Goal: Check status: Check status

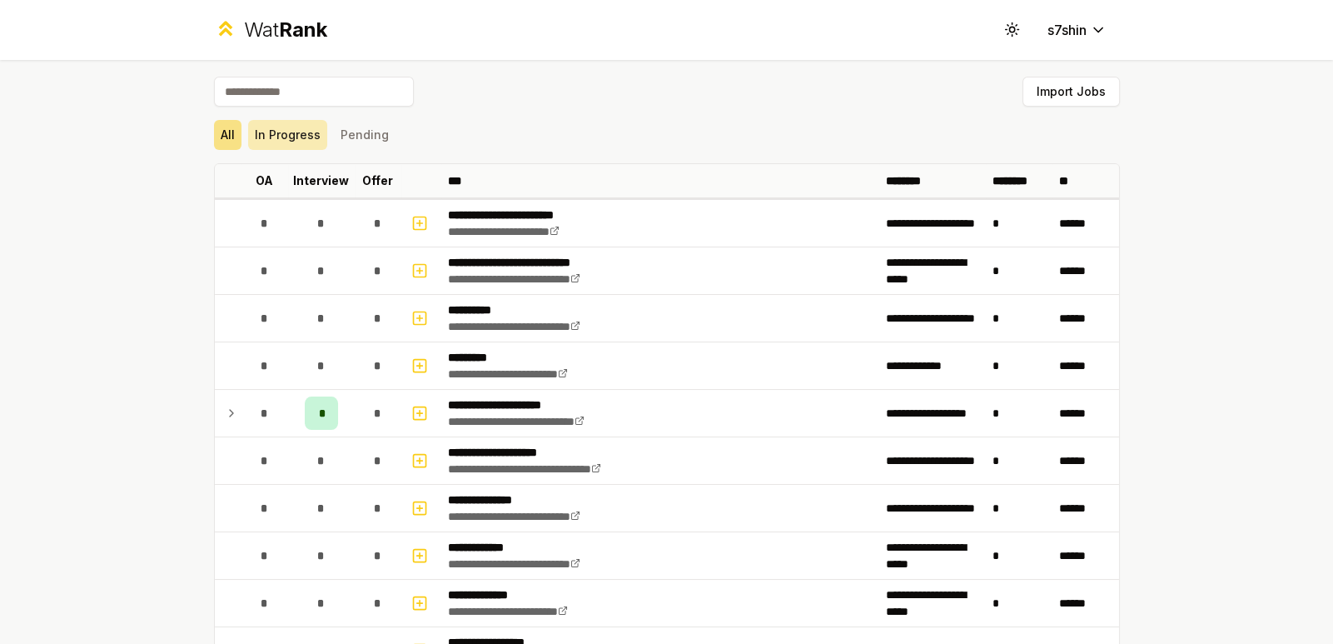
click at [297, 127] on button "In Progress" at bounding box center [287, 135] width 79 height 30
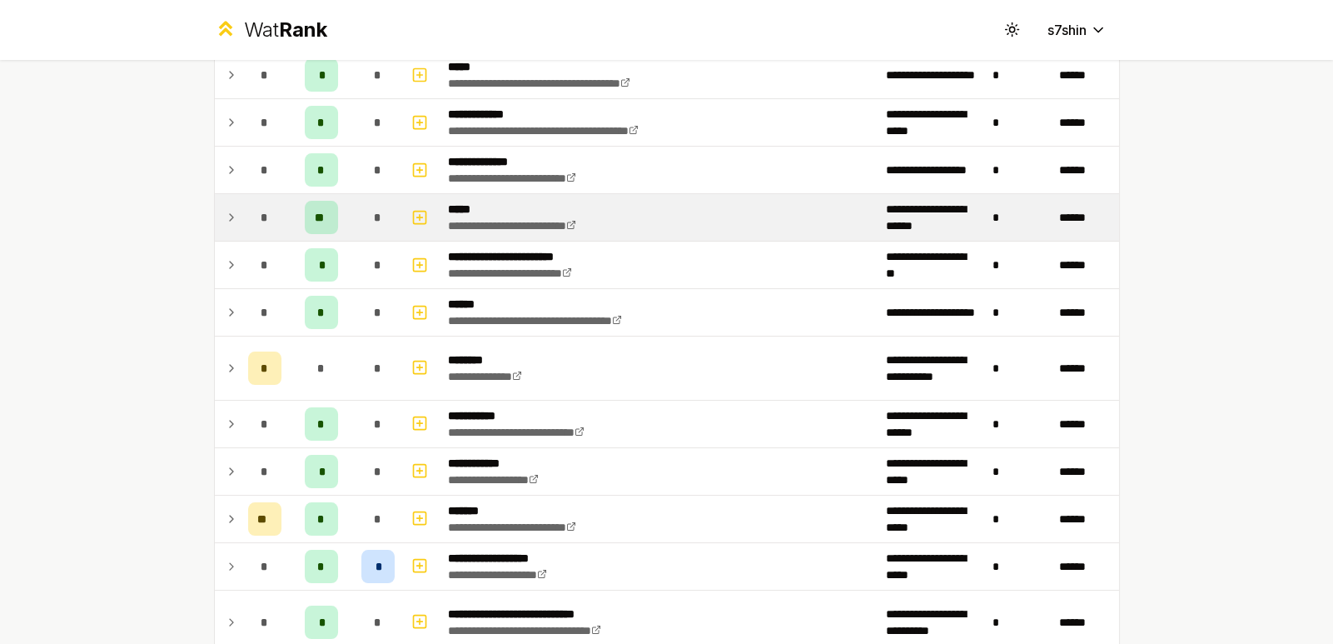
scroll to position [250, 0]
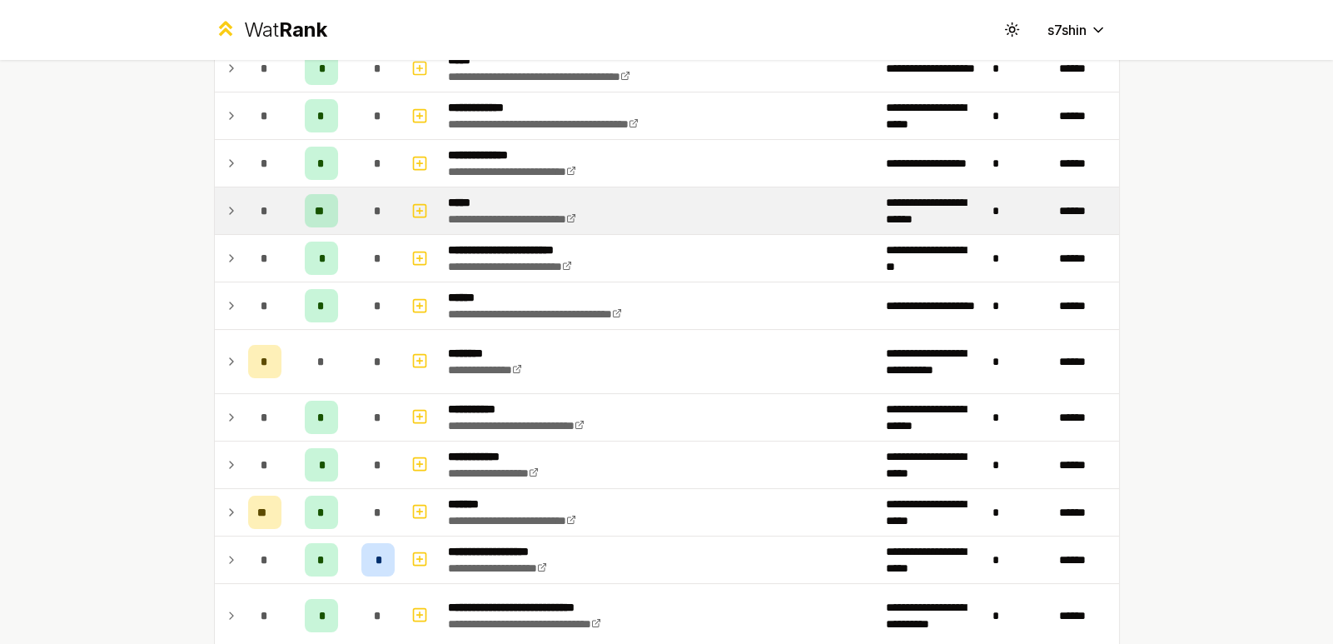
click at [225, 212] on icon at bounding box center [231, 211] width 13 height 20
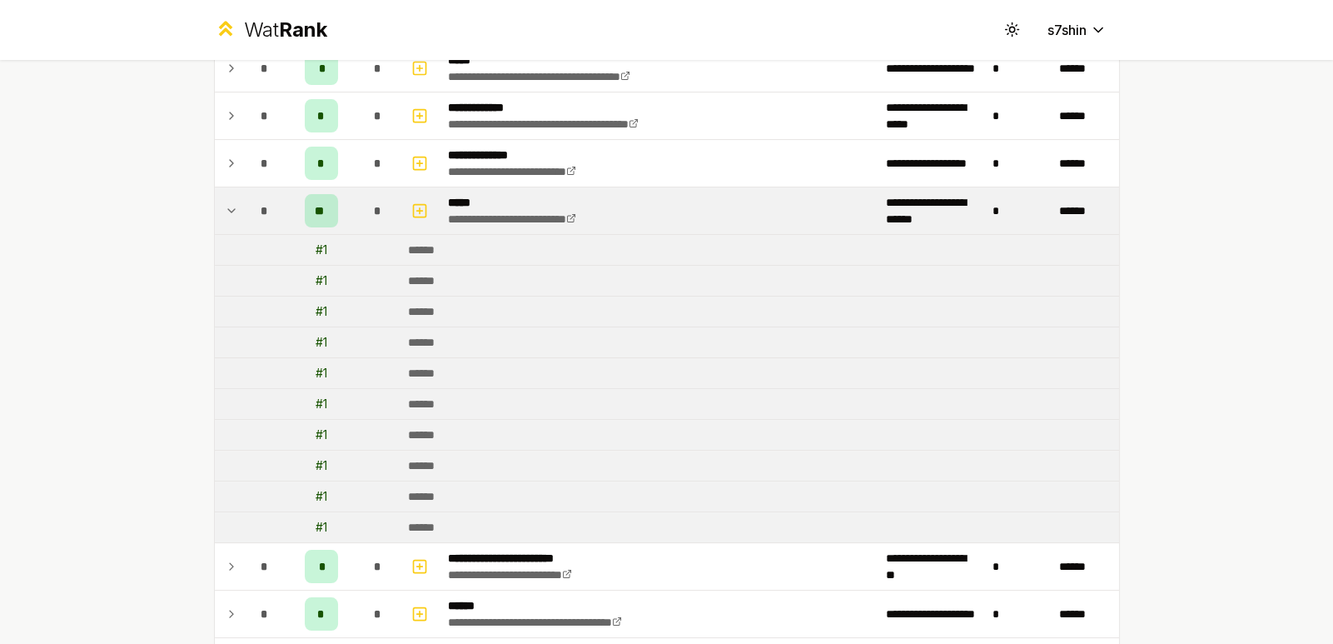
click at [229, 205] on icon at bounding box center [231, 211] width 13 height 20
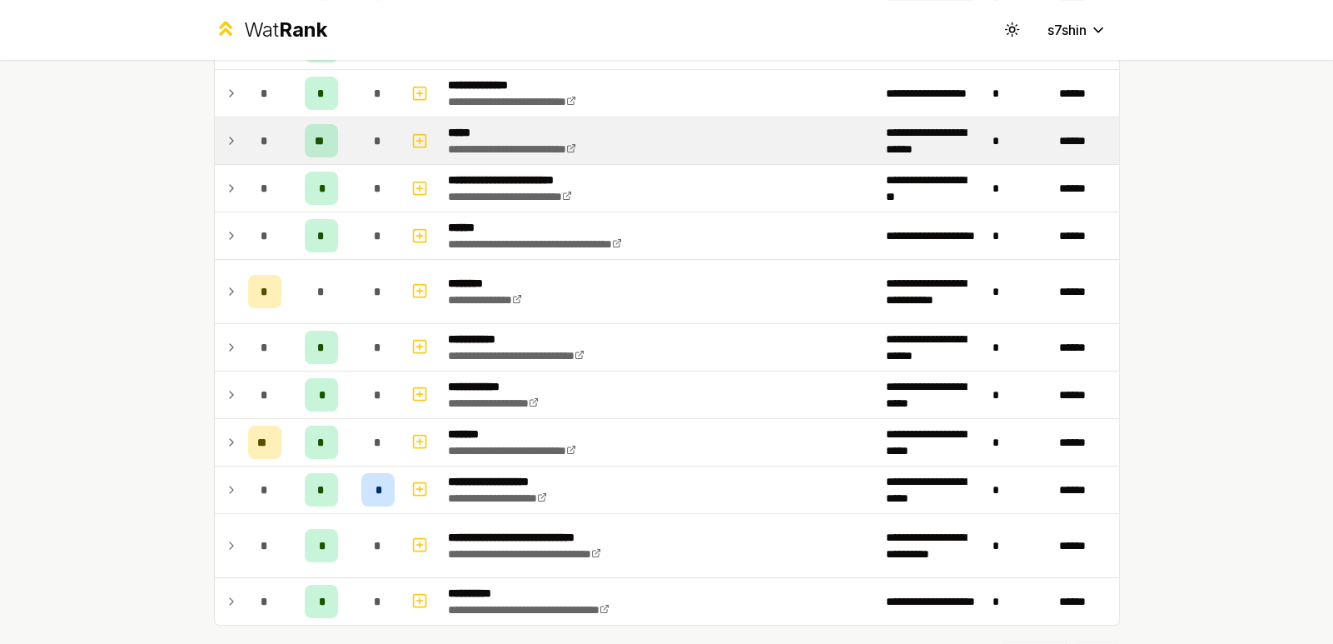
scroll to position [318, 0]
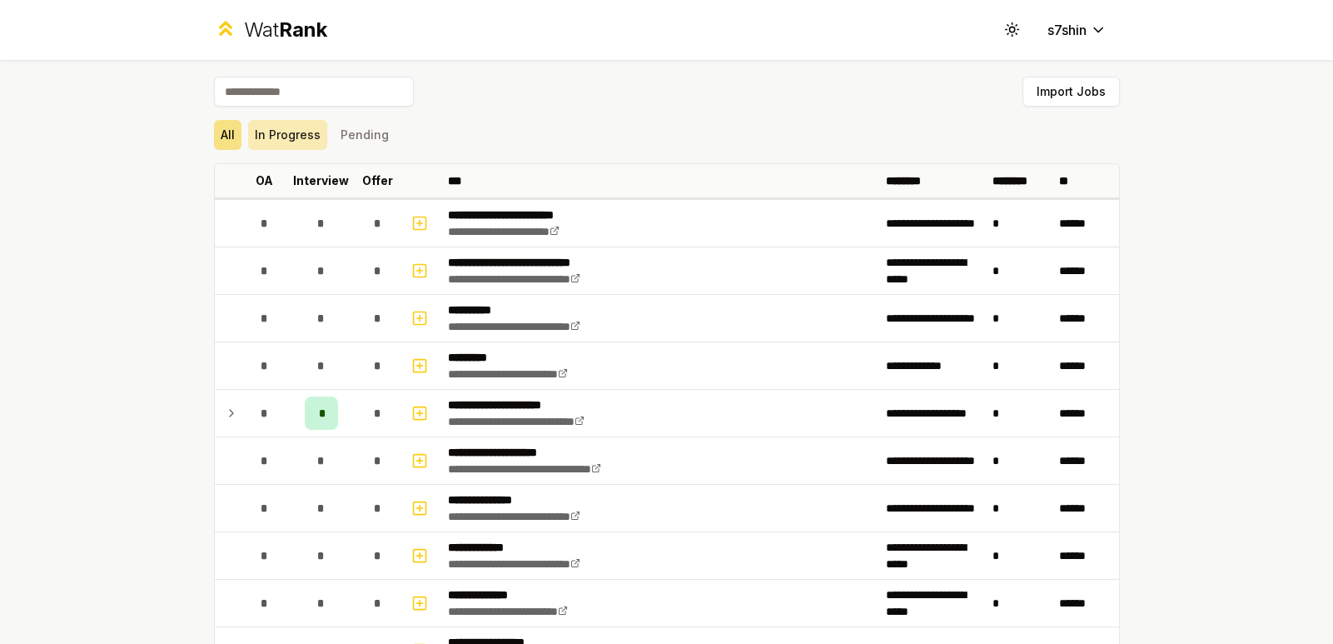
click at [297, 134] on button "In Progress" at bounding box center [287, 135] width 79 height 30
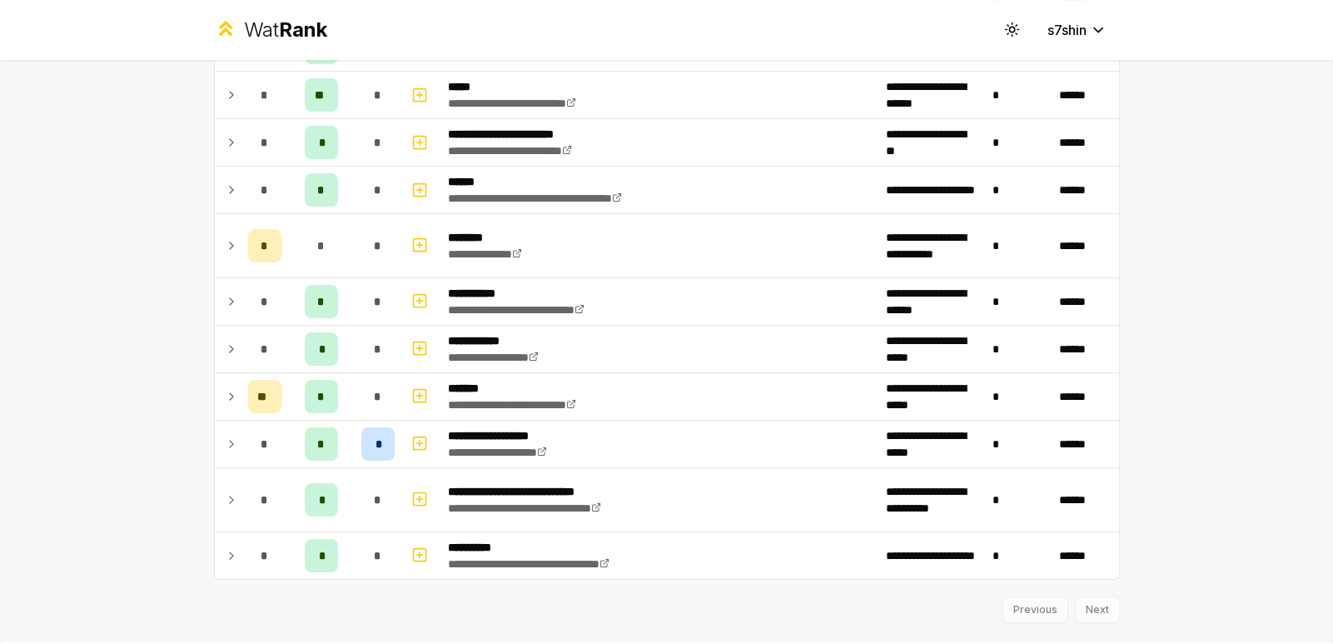
scroll to position [374, 0]
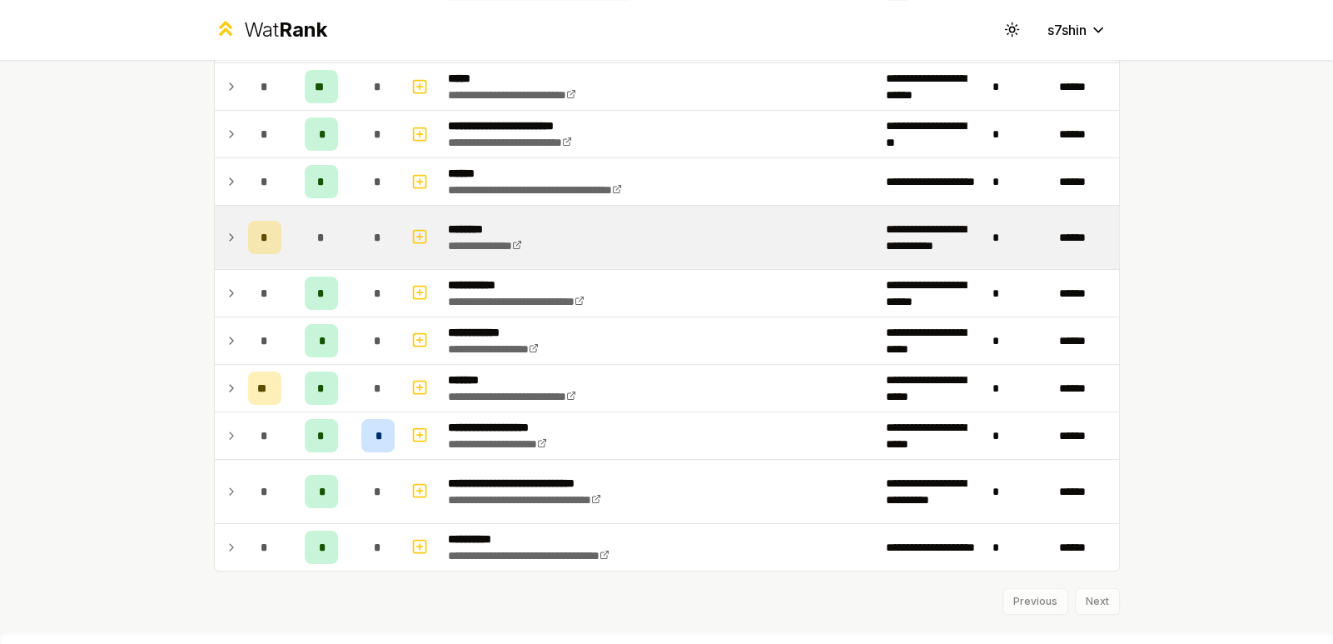
click at [536, 211] on td "**********" at bounding box center [660, 237] width 438 height 63
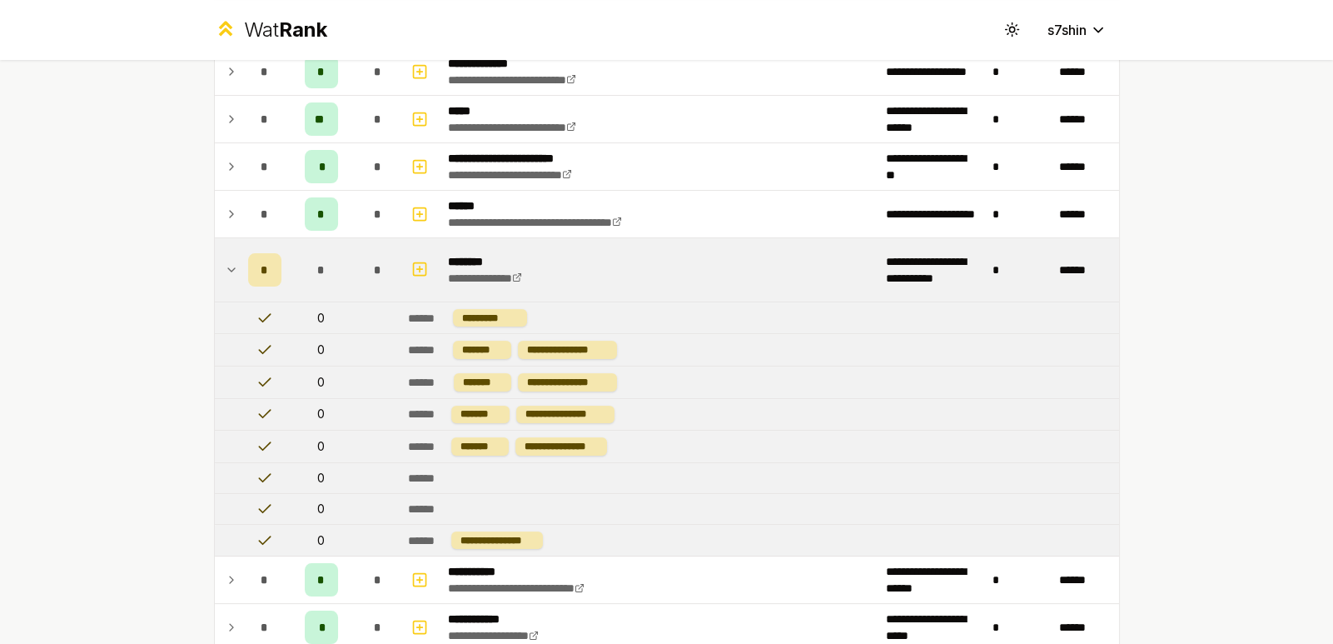
scroll to position [332, 0]
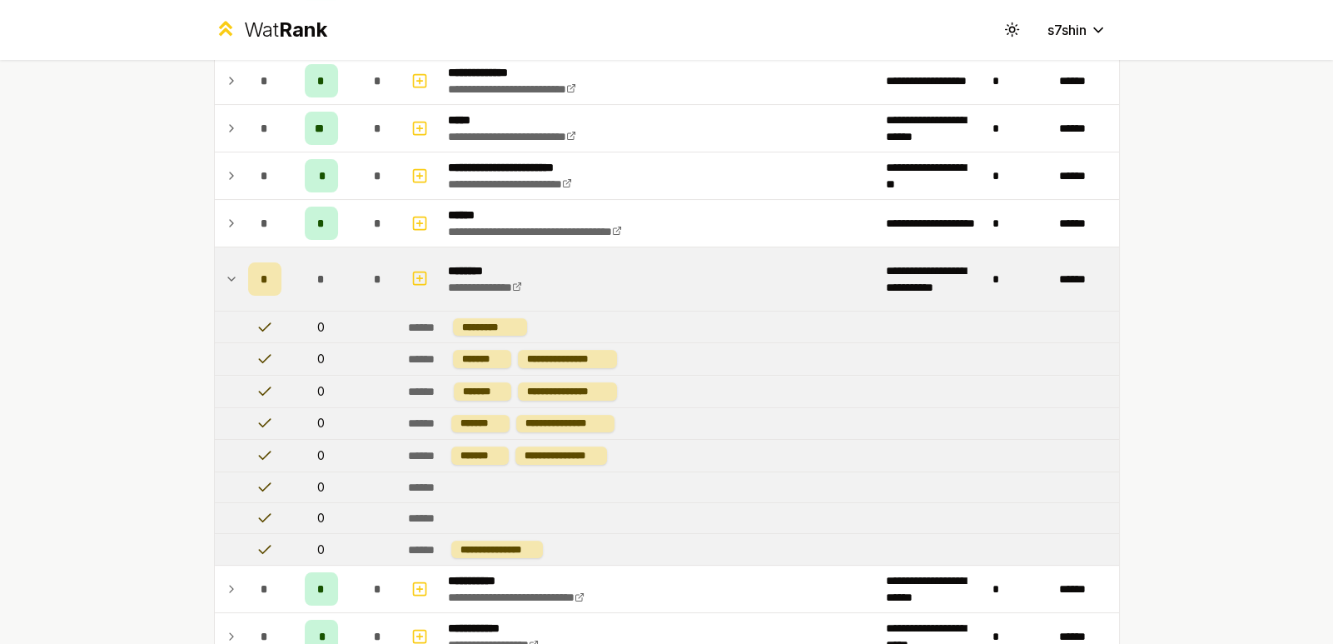
click at [225, 286] on icon at bounding box center [231, 279] width 13 height 20
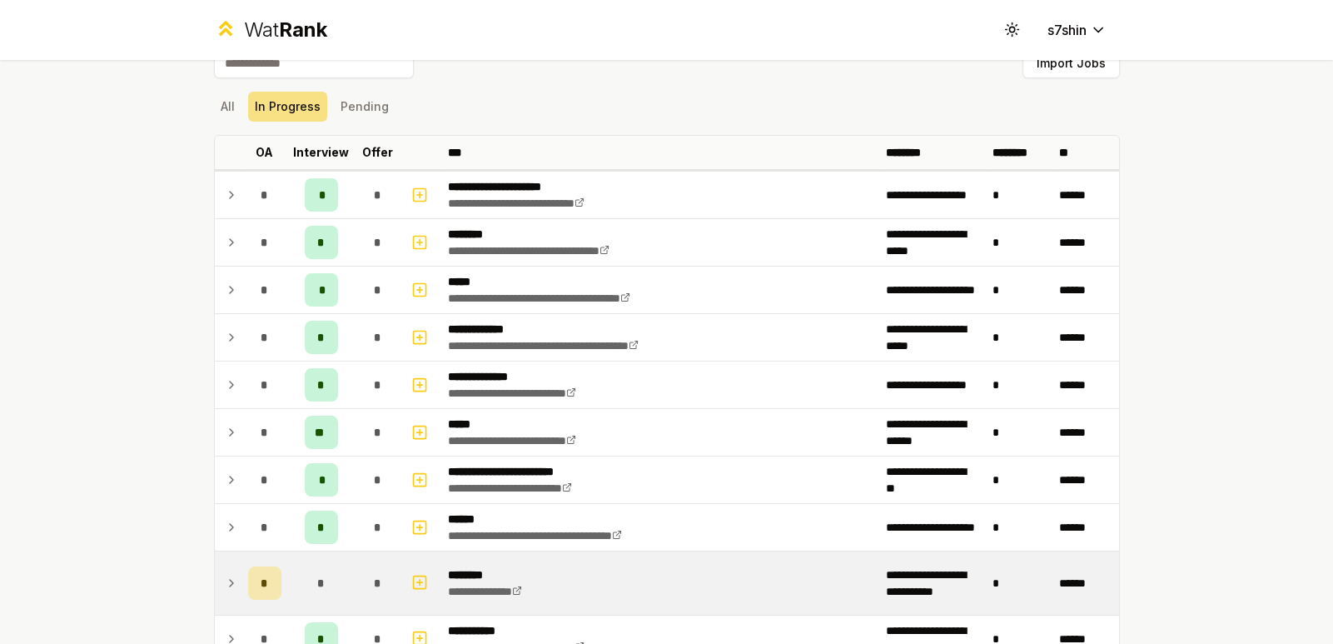
scroll to position [0, 0]
